Goal: Information Seeking & Learning: Learn about a topic

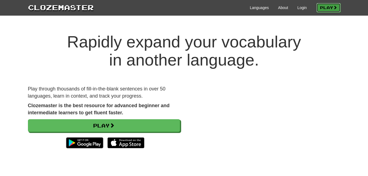
click at [328, 8] on link "Play" at bounding box center [328, 7] width 24 height 9
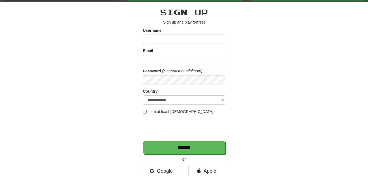
scroll to position [27, 0]
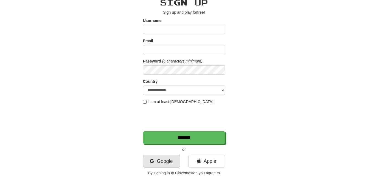
type input "*******"
drag, startPoint x: 161, startPoint y: 158, endPoint x: 172, endPoint y: 154, distance: 11.6
click at [161, 158] on link "Google" at bounding box center [161, 161] width 37 height 13
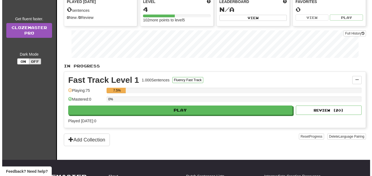
scroll to position [82, 0]
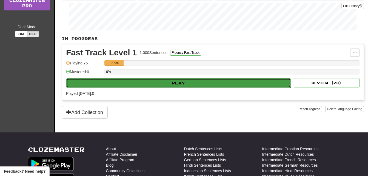
click at [186, 81] on button "Play" at bounding box center [178, 82] width 224 height 9
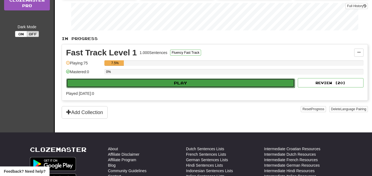
select select "**"
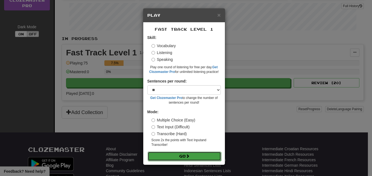
click at [197, 157] on button "Go" at bounding box center [183, 155] width 73 height 9
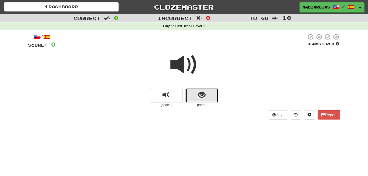
click at [206, 94] on button "show sentence" at bounding box center [201, 95] width 33 height 15
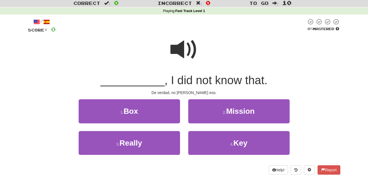
scroll to position [27, 0]
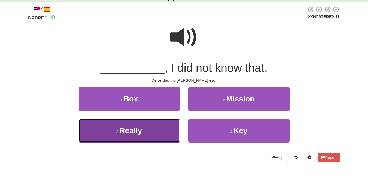
click at [149, 136] on button "3 . Really" at bounding box center [129, 130] width 101 height 24
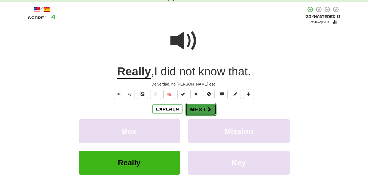
click at [207, 108] on span at bounding box center [208, 108] width 5 height 5
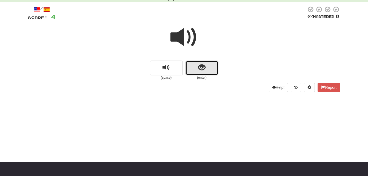
click at [206, 65] on button "show sentence" at bounding box center [201, 67] width 33 height 15
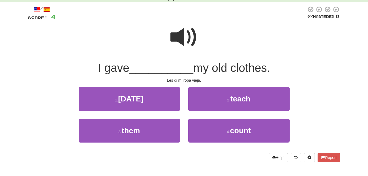
click at [181, 40] on span at bounding box center [183, 37] width 27 height 27
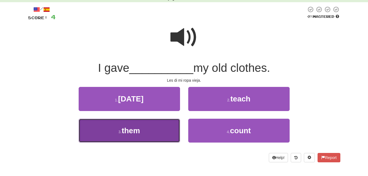
click at [141, 135] on button "3 . them" at bounding box center [129, 130] width 101 height 24
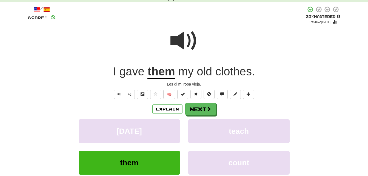
click at [178, 39] on span at bounding box center [183, 40] width 27 height 27
click at [180, 39] on span at bounding box center [183, 40] width 27 height 27
click at [206, 108] on span at bounding box center [208, 108] width 5 height 5
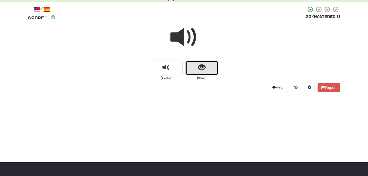
click at [213, 69] on button "show sentence" at bounding box center [201, 67] width 33 height 15
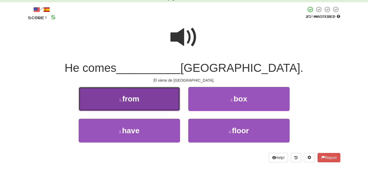
click at [138, 100] on span "from" at bounding box center [130, 98] width 17 height 8
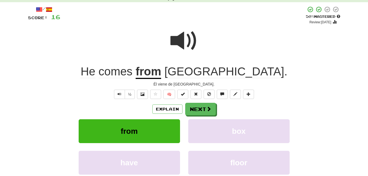
click at [182, 42] on span at bounding box center [183, 40] width 27 height 27
click at [205, 107] on button "Next" at bounding box center [200, 109] width 31 height 13
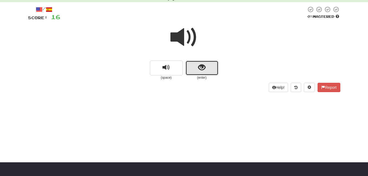
click at [207, 69] on button "show sentence" at bounding box center [201, 67] width 33 height 15
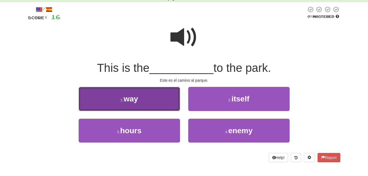
click at [134, 101] on span "way" at bounding box center [130, 98] width 15 height 8
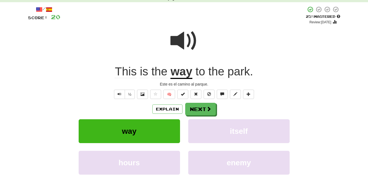
click at [178, 39] on span at bounding box center [183, 40] width 27 height 27
click at [180, 40] on span at bounding box center [183, 40] width 27 height 27
click at [205, 109] on button "Next" at bounding box center [200, 109] width 31 height 13
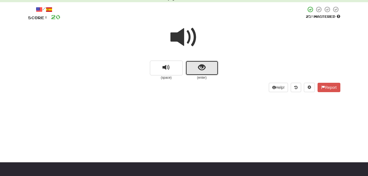
click at [199, 70] on span "show sentence" at bounding box center [201, 67] width 7 height 7
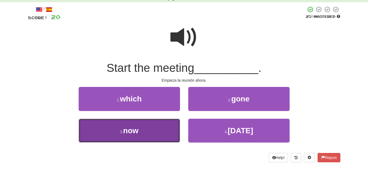
click at [163, 135] on button "3 . now" at bounding box center [129, 130] width 101 height 24
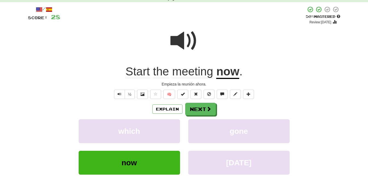
click at [178, 39] on span at bounding box center [183, 40] width 27 height 27
click at [208, 108] on span at bounding box center [208, 108] width 5 height 5
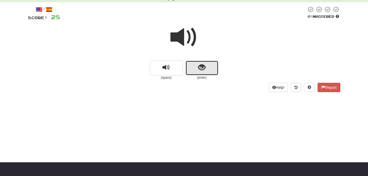
click at [203, 67] on span "show sentence" at bounding box center [201, 67] width 7 height 7
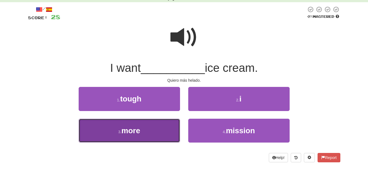
click at [157, 134] on button "3 . more" at bounding box center [129, 130] width 101 height 24
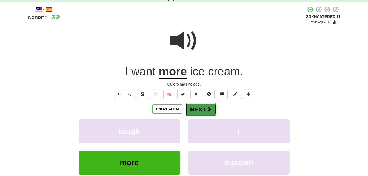
click at [200, 109] on button "Next" at bounding box center [200, 109] width 31 height 13
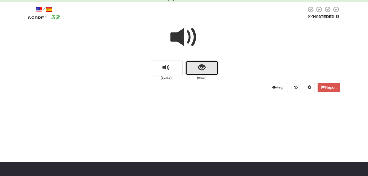
click at [213, 68] on button "show sentence" at bounding box center [201, 67] width 33 height 15
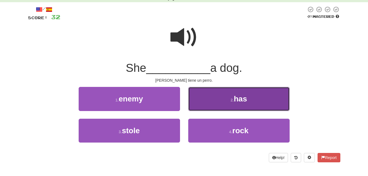
click at [253, 97] on button "2 . has" at bounding box center [238, 99] width 101 height 24
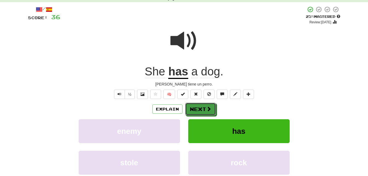
click at [206, 107] on span at bounding box center [208, 108] width 5 height 5
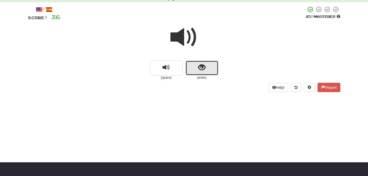
click at [207, 67] on button "show sentence" at bounding box center [201, 67] width 33 height 15
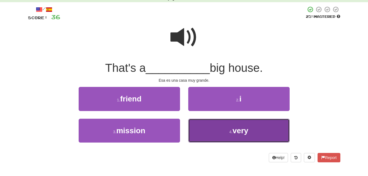
click at [231, 131] on small "4 ." at bounding box center [230, 131] width 3 height 4
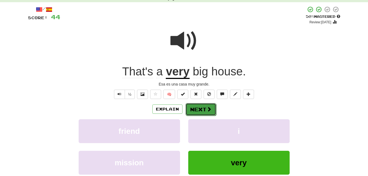
click at [203, 108] on button "Next" at bounding box center [200, 109] width 31 height 13
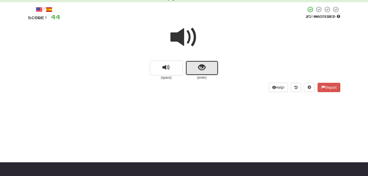
click at [207, 69] on button "show sentence" at bounding box center [201, 67] width 33 height 15
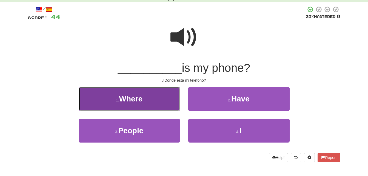
click at [148, 99] on button "1 . Where" at bounding box center [129, 99] width 101 height 24
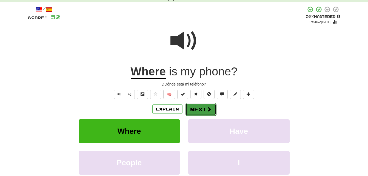
click at [205, 108] on button "Next" at bounding box center [200, 109] width 31 height 13
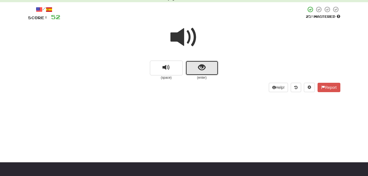
click at [209, 70] on button "show sentence" at bounding box center [201, 67] width 33 height 15
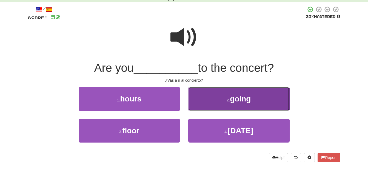
click at [232, 104] on button "2 . going" at bounding box center [238, 99] width 101 height 24
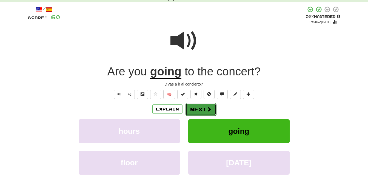
click at [204, 108] on button "Next" at bounding box center [200, 109] width 31 height 13
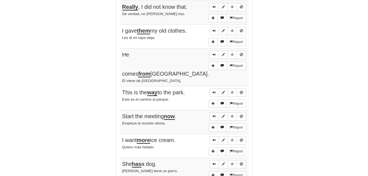
scroll to position [328, 0]
